Goal: Transaction & Acquisition: Book appointment/travel/reservation

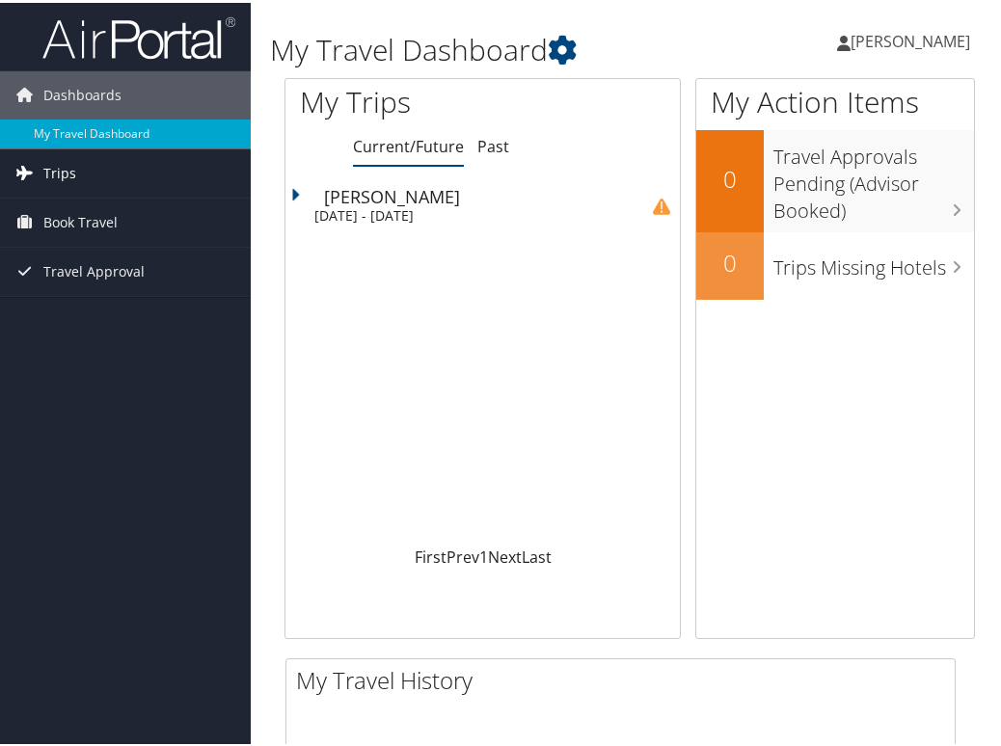
click at [50, 167] on span "Trips" at bounding box center [59, 171] width 33 height 48
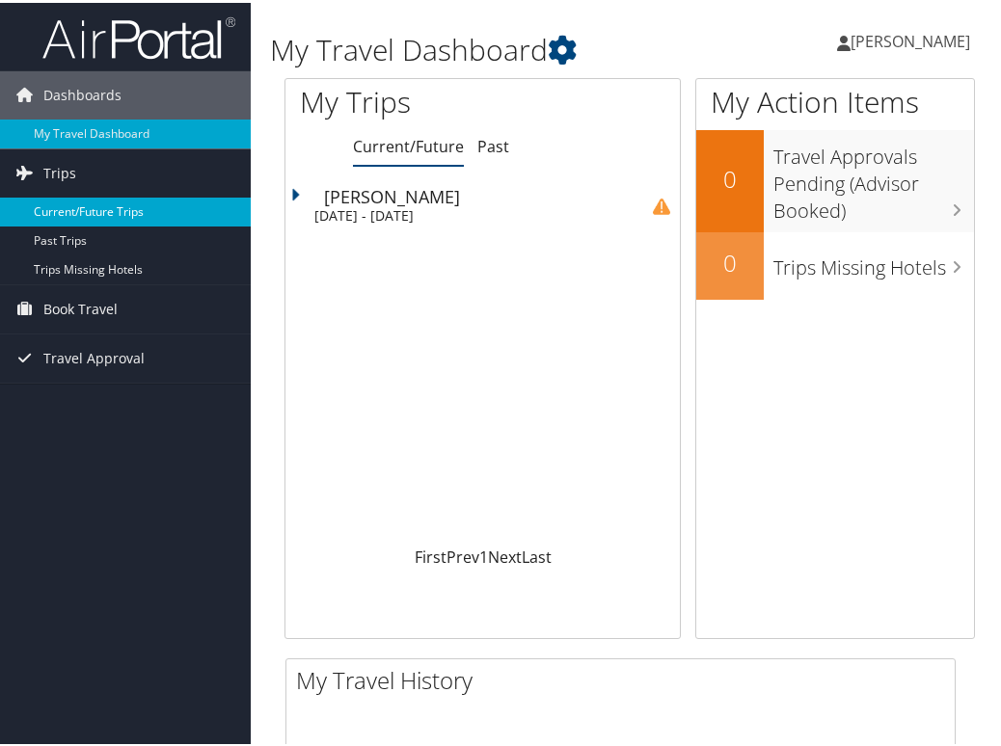
drag, startPoint x: 108, startPoint y: 206, endPoint x: 122, endPoint y: 207, distance: 14.5
click at [109, 206] on link "Current/Future Trips" at bounding box center [125, 209] width 251 height 29
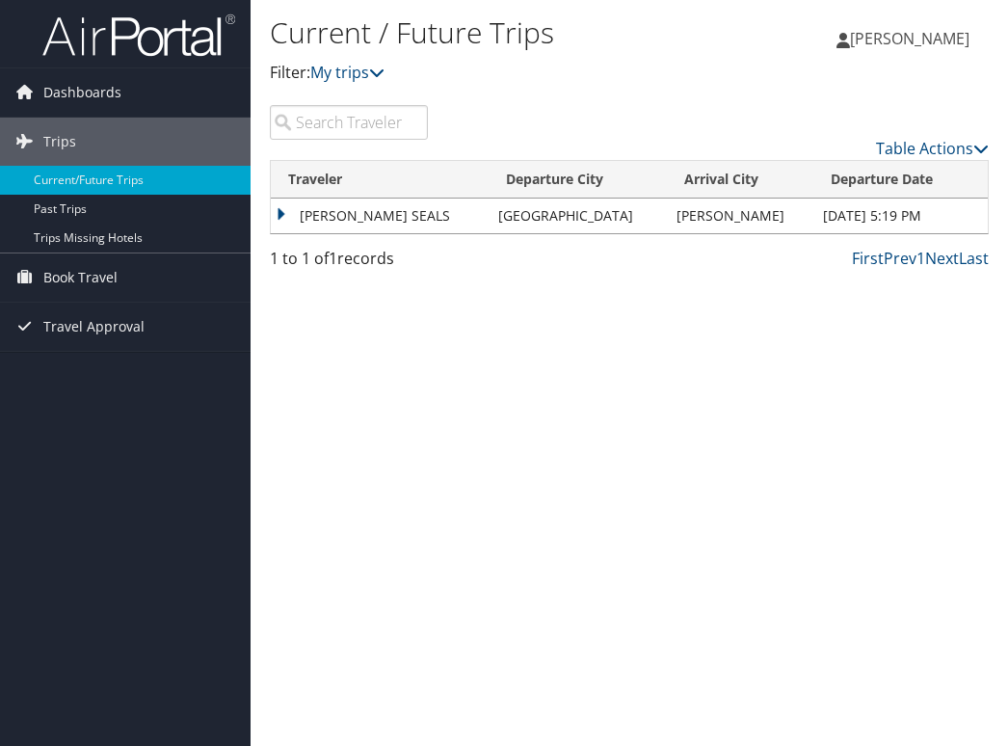
click at [352, 212] on td "ARMILA MORRELL SEALS" at bounding box center [380, 216] width 218 height 35
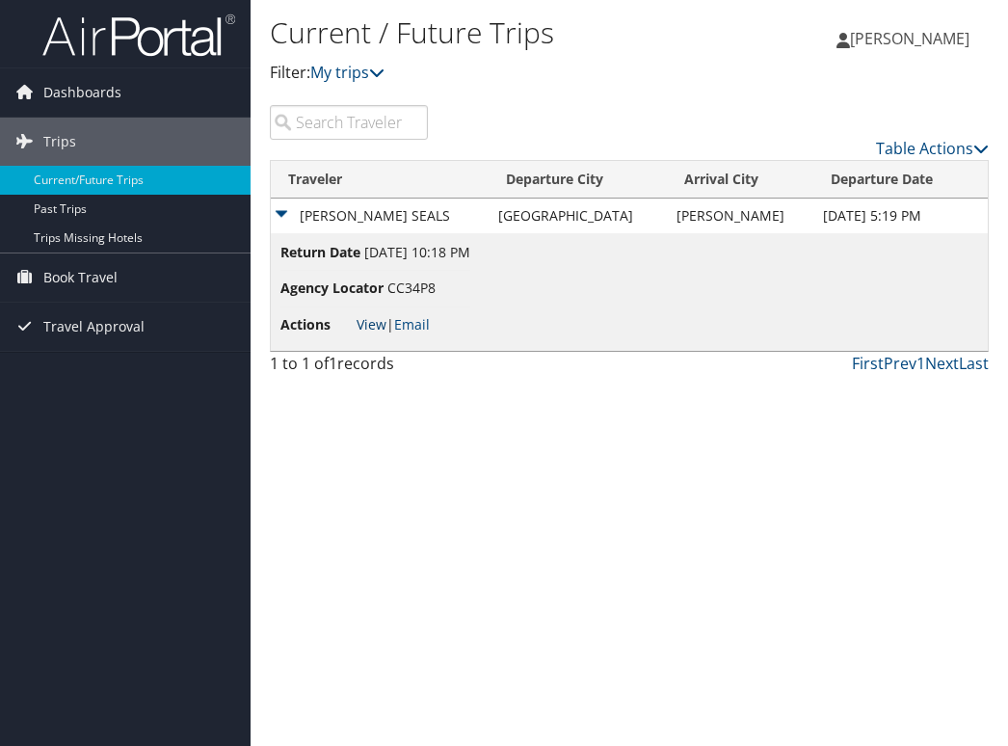
click at [368, 319] on link "View" at bounding box center [372, 324] width 30 height 18
click at [87, 279] on span "Book Travel" at bounding box center [80, 278] width 74 height 48
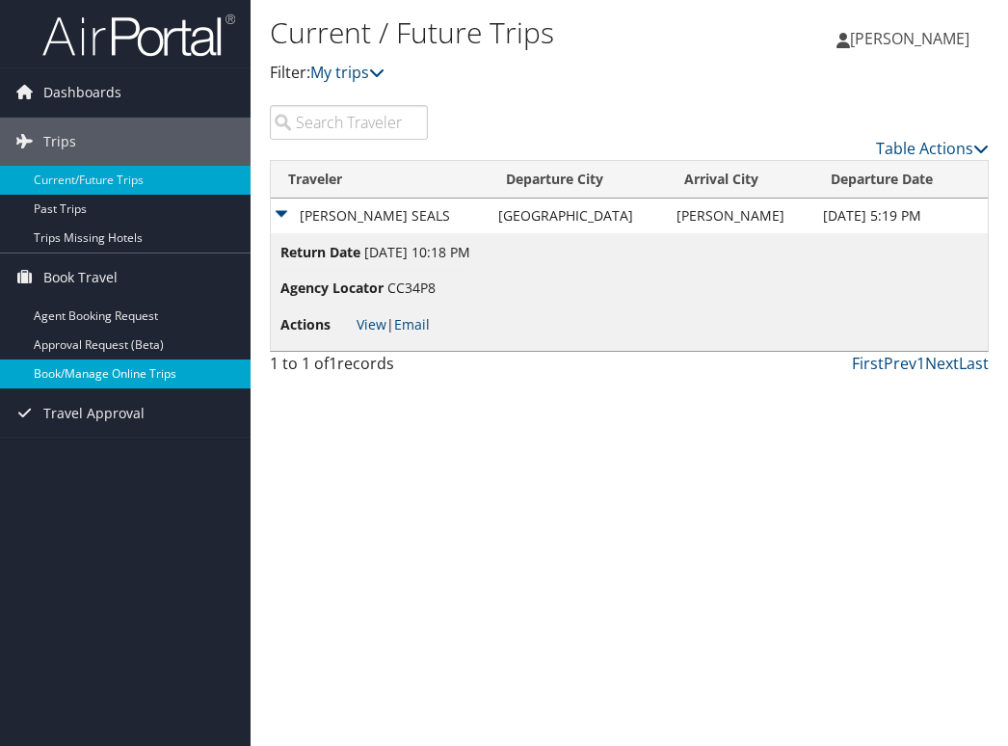
click at [78, 367] on link "Book/Manage Online Trips" at bounding box center [125, 374] width 251 height 29
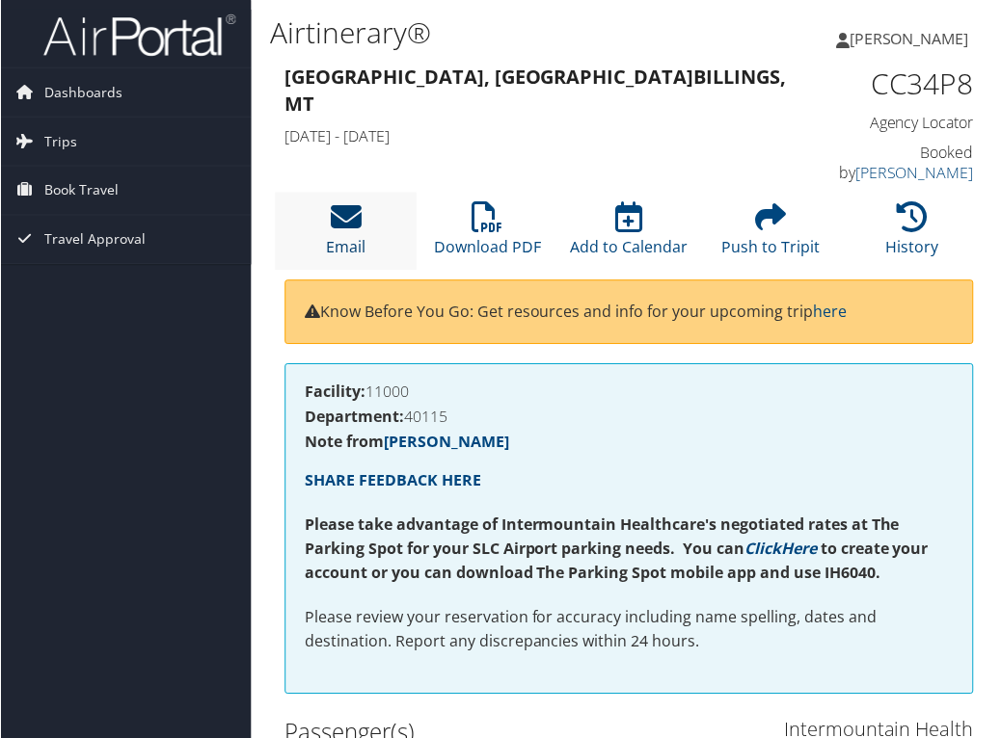
click at [343, 209] on icon at bounding box center [346, 217] width 31 height 31
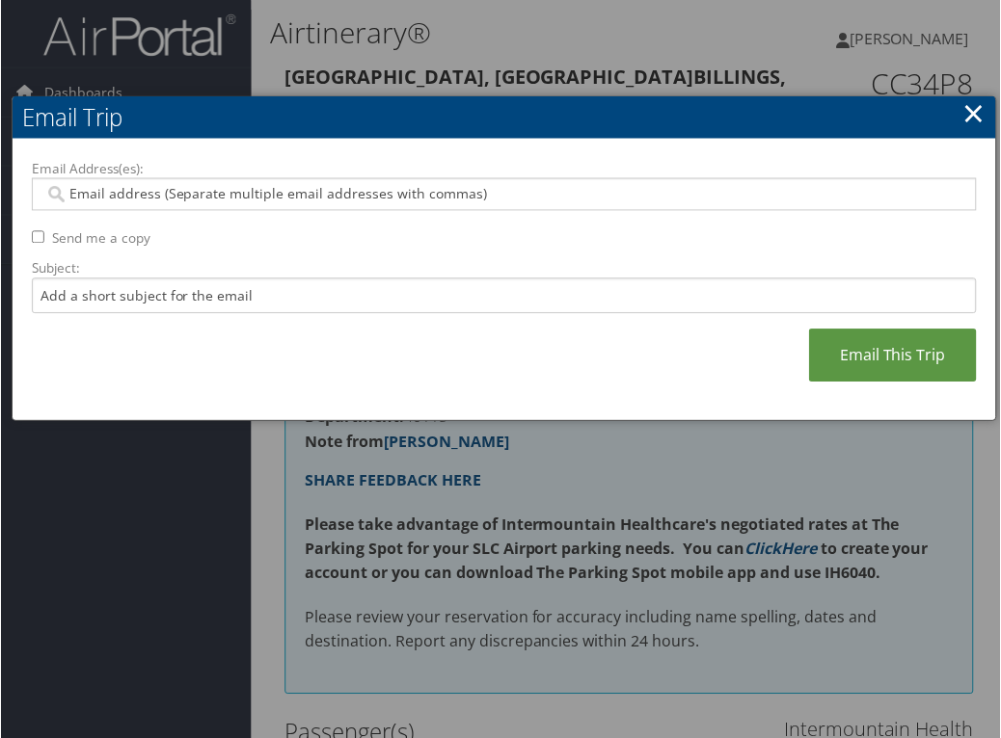
click at [145, 198] on input "Email Address(es):" at bounding box center [503, 194] width 921 height 19
type input "armila.seals@imail.org"
click at [176, 295] on input "Subject:" at bounding box center [504, 297] width 947 height 36
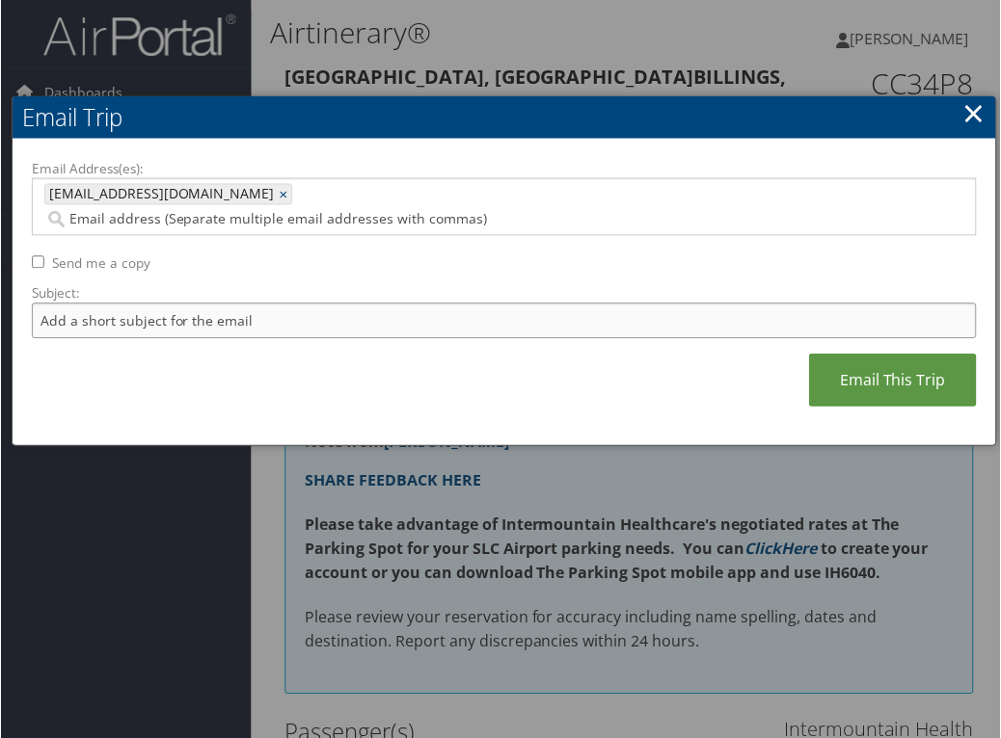
click at [176, 304] on input "Subject:" at bounding box center [504, 322] width 947 height 36
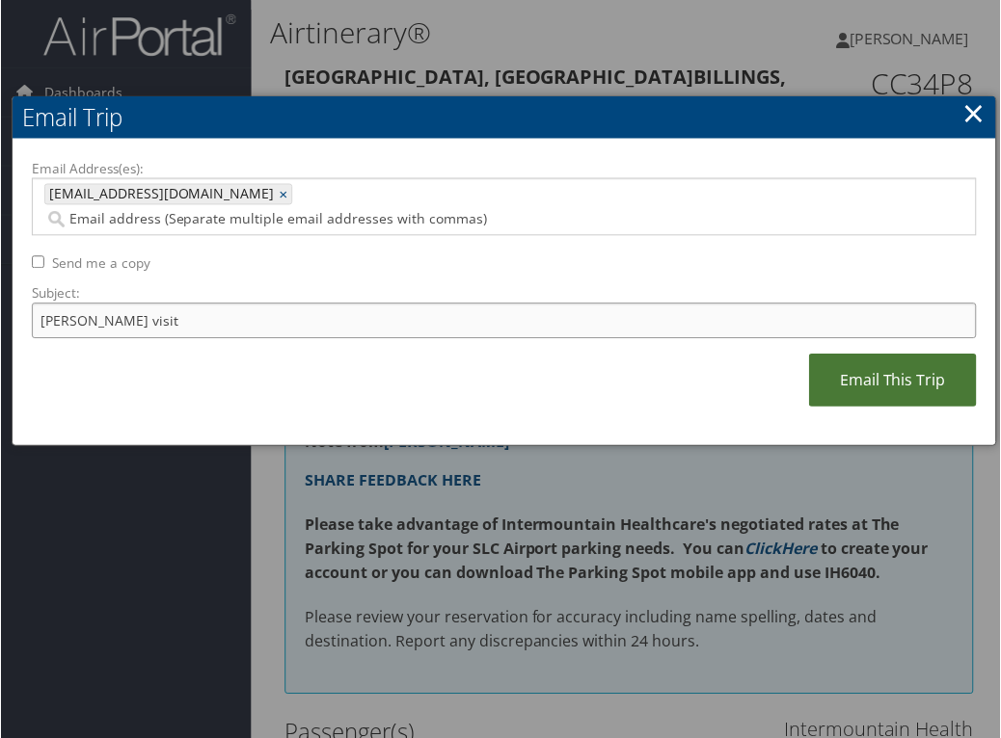
type input "Billings visit"
click at [868, 355] on link "Email This Trip" at bounding box center [894, 381] width 168 height 53
